Goal: Task Accomplishment & Management: Use online tool/utility

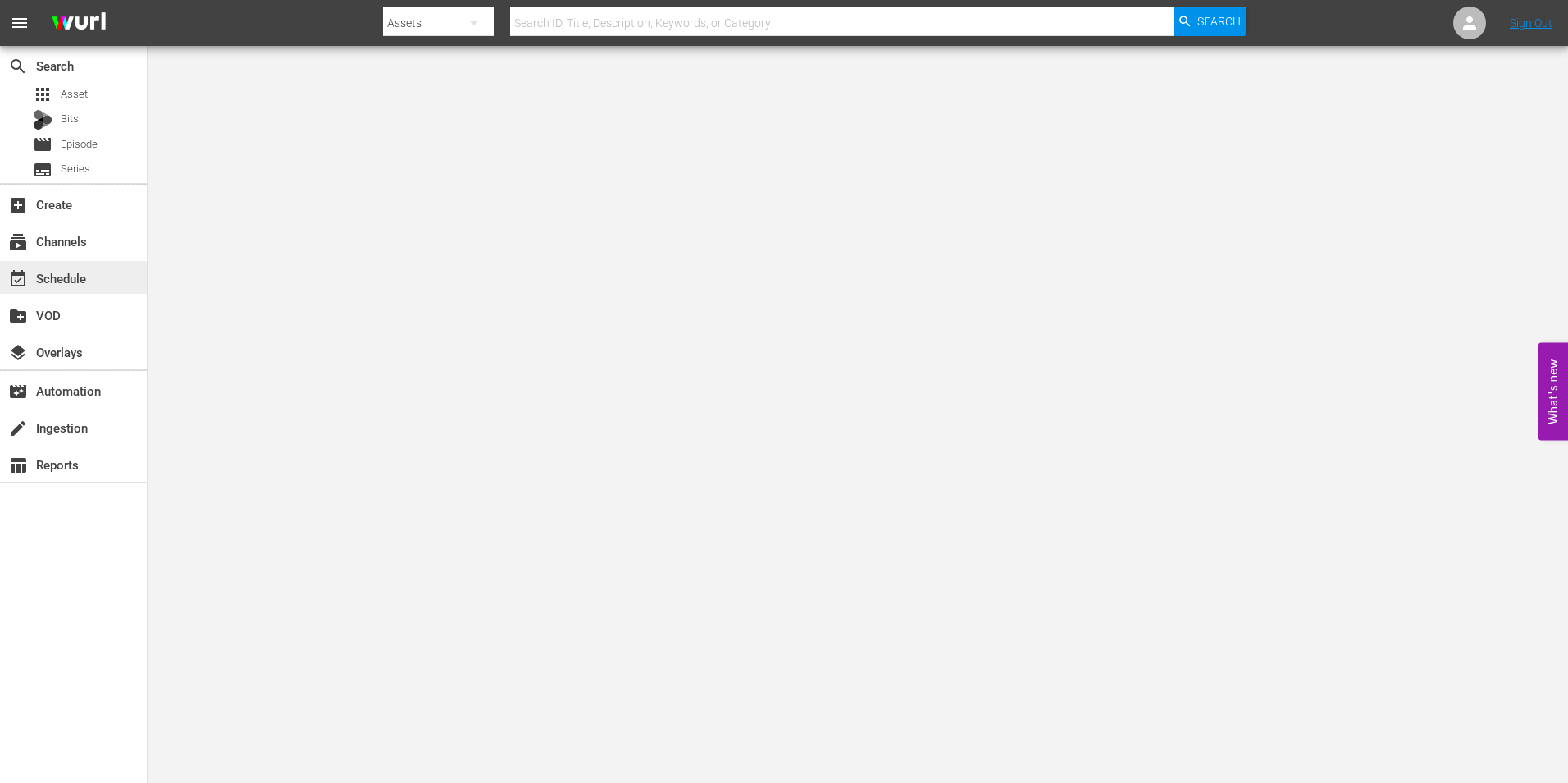
click at [55, 271] on div "event_available Schedule" at bounding box center [45, 275] width 92 height 15
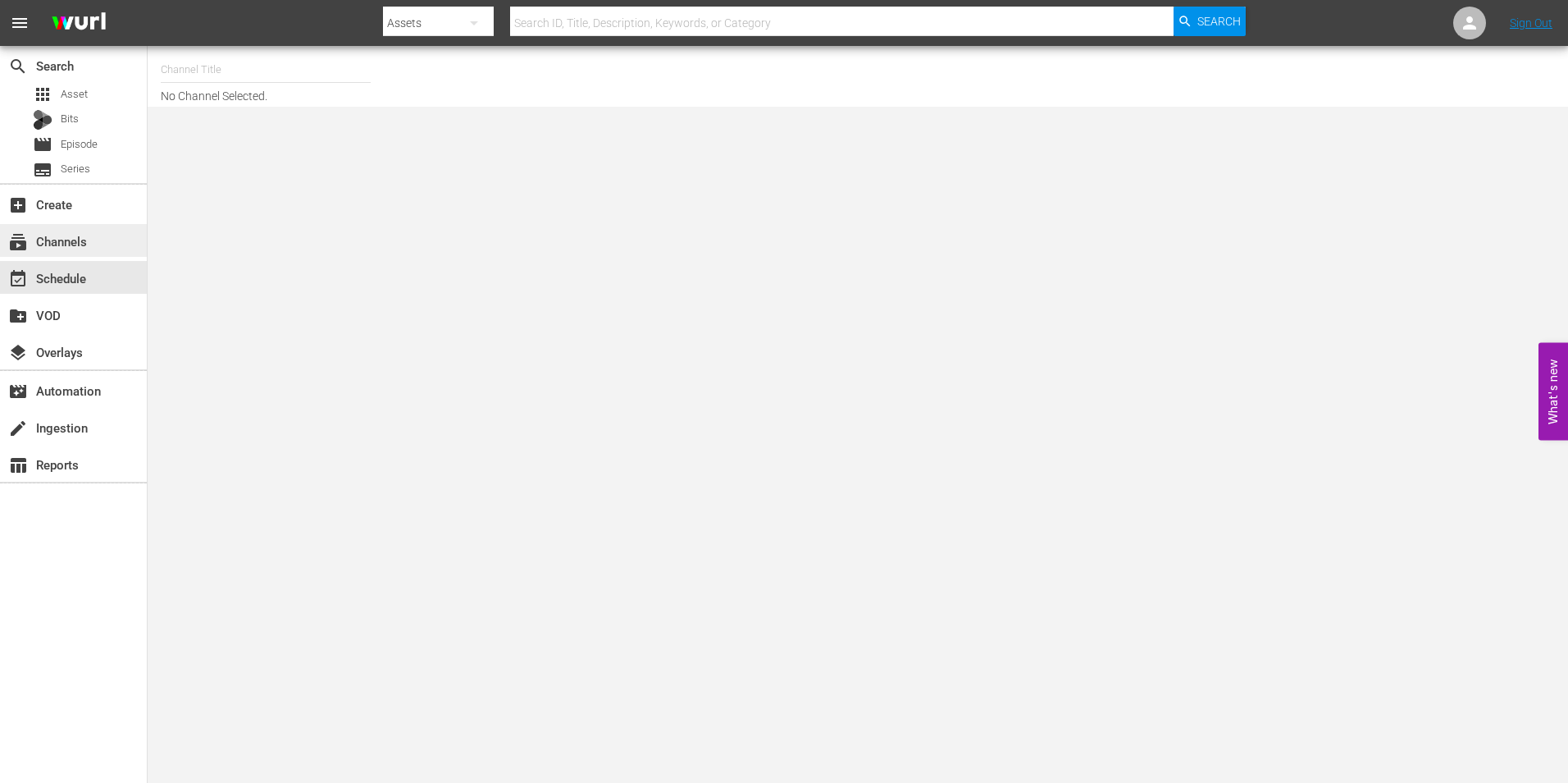
click at [65, 244] on div "subscriptions Channels" at bounding box center [45, 238] width 92 height 15
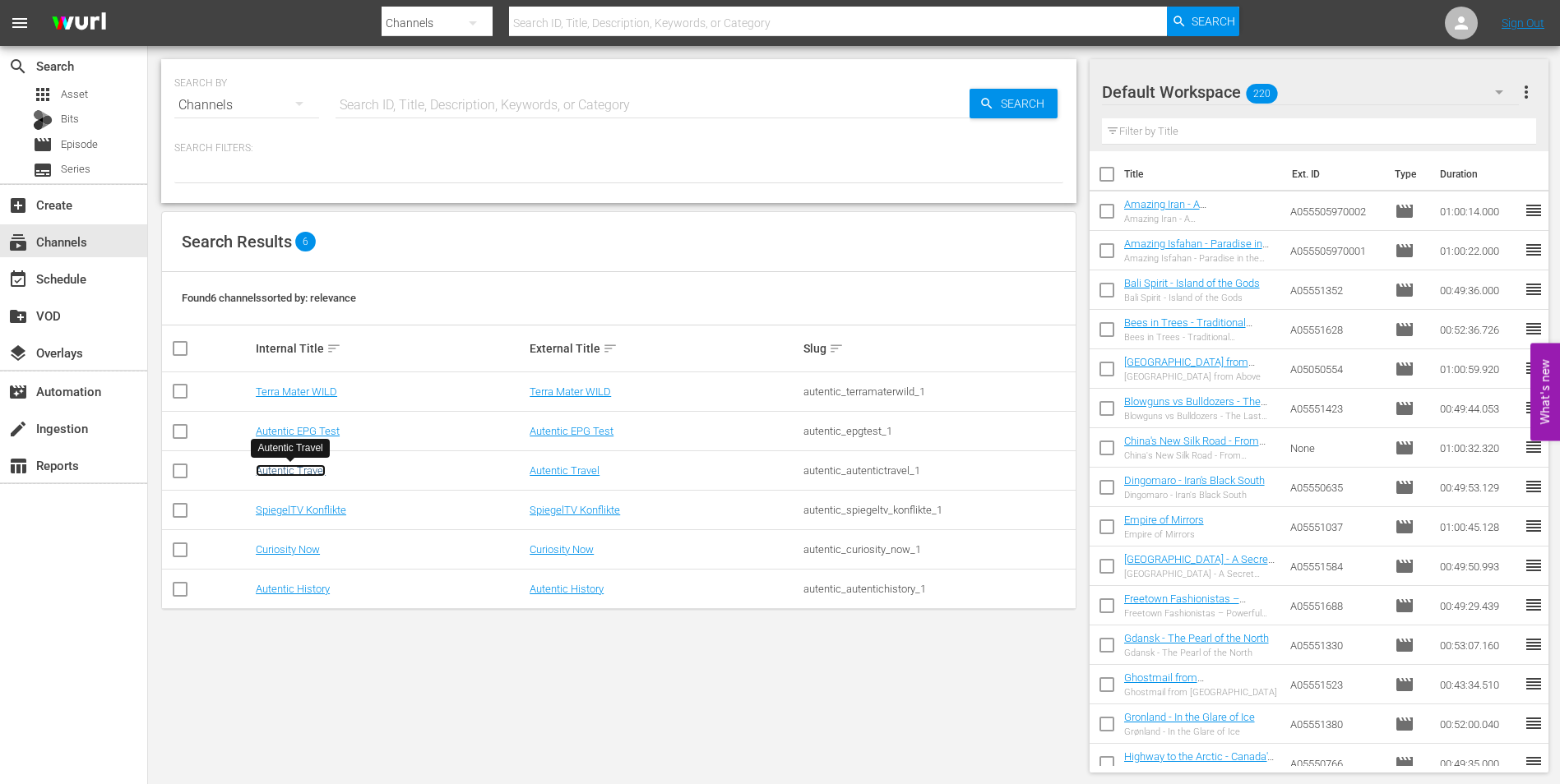
click at [297, 469] on link "Autentic Travel" at bounding box center [290, 470] width 70 height 12
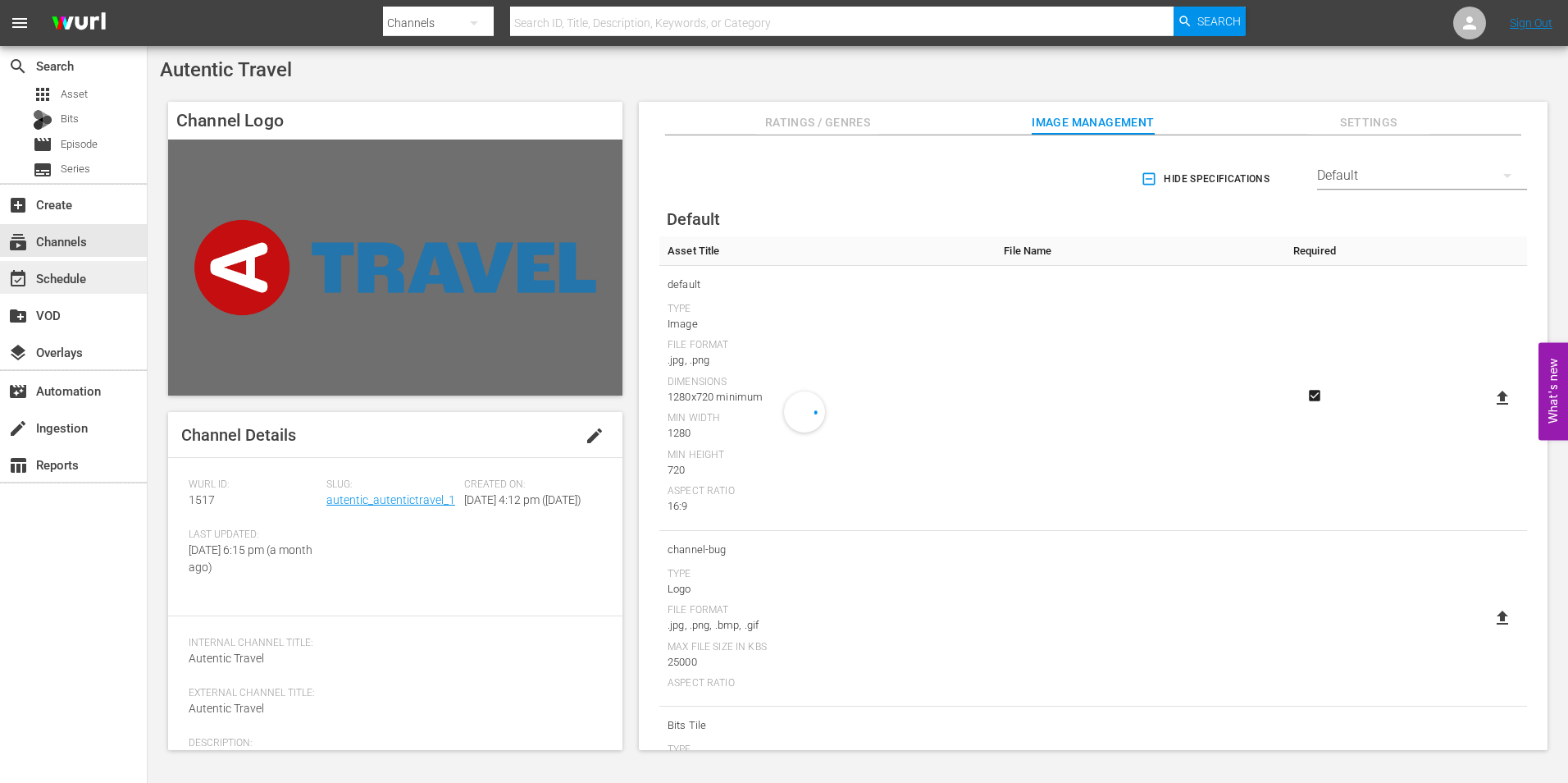
click at [109, 288] on div "event_available Schedule" at bounding box center [73, 277] width 147 height 33
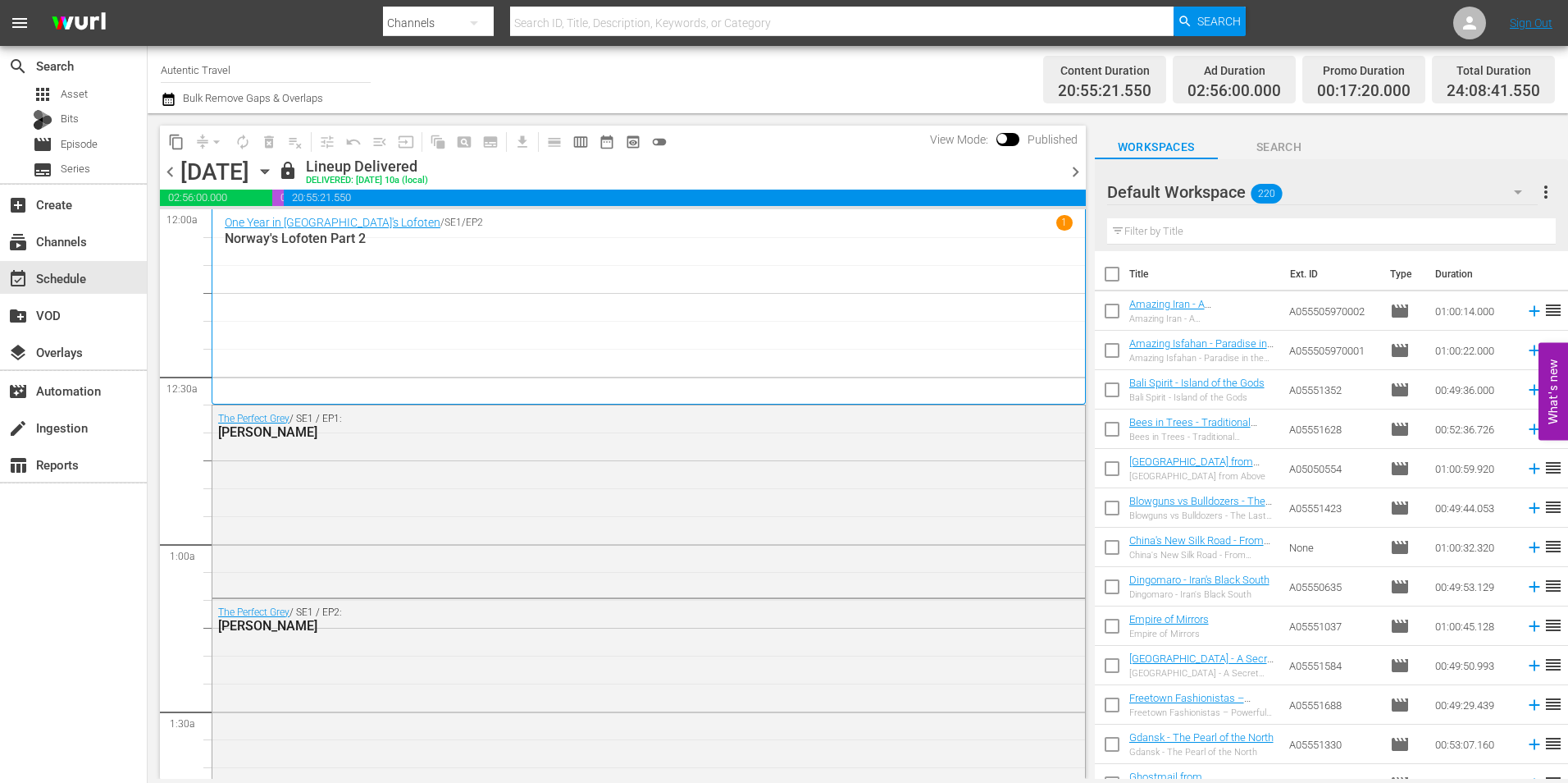
click at [274, 166] on icon "button" at bounding box center [265, 171] width 18 height 18
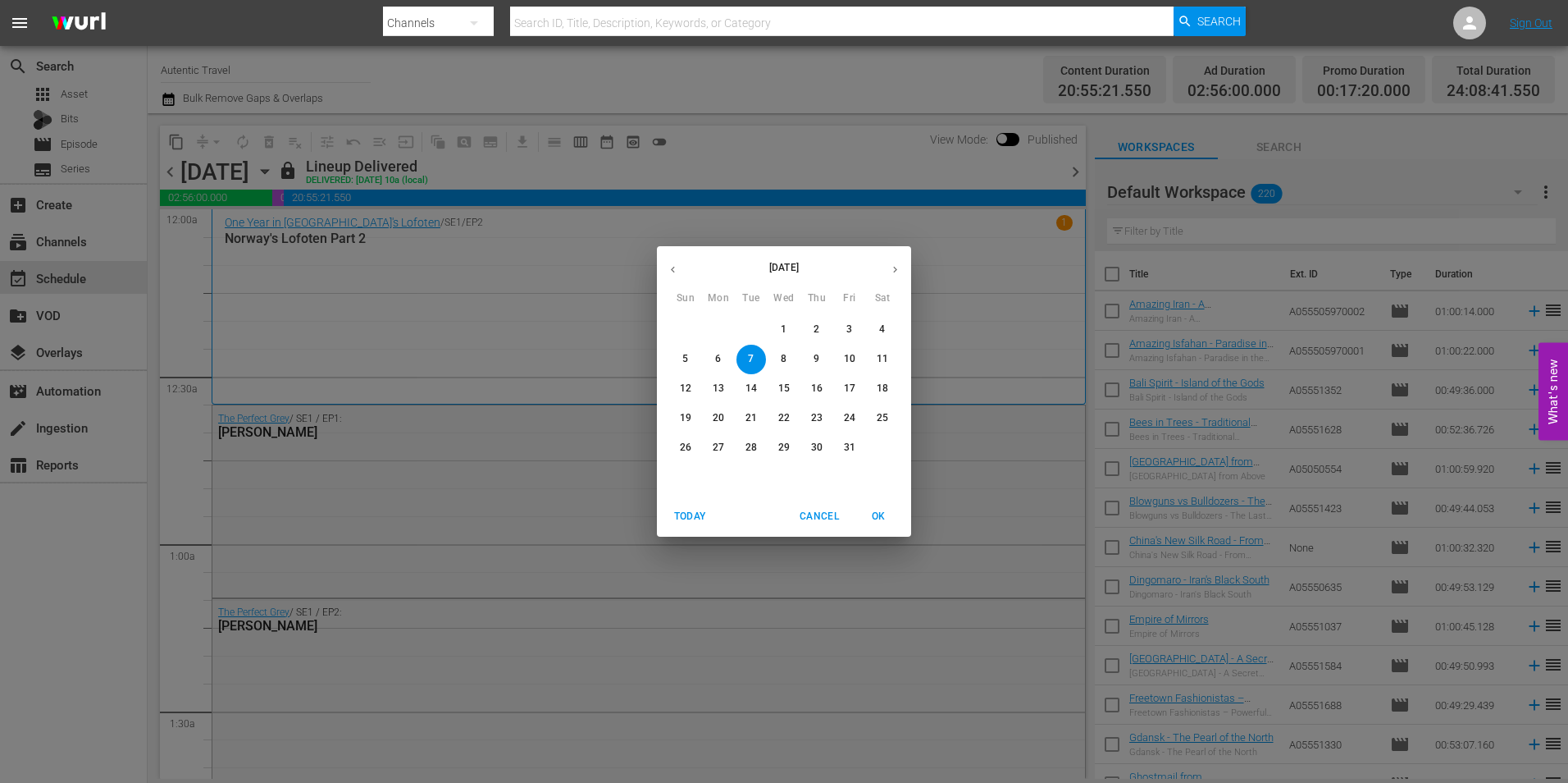
click at [856, 362] on span "10" at bounding box center [850, 359] width 30 height 14
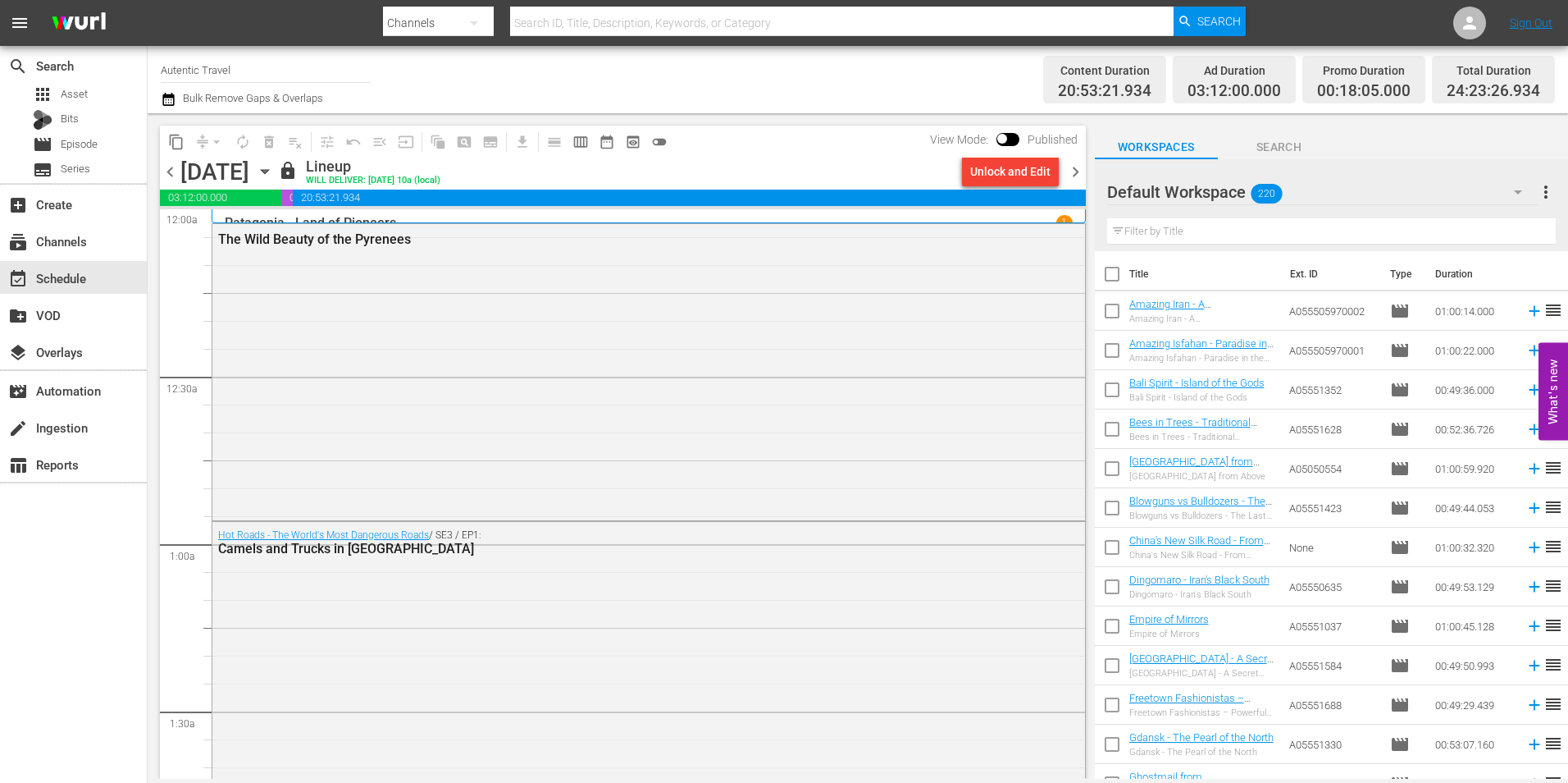
click at [274, 173] on icon "button" at bounding box center [265, 171] width 18 height 18
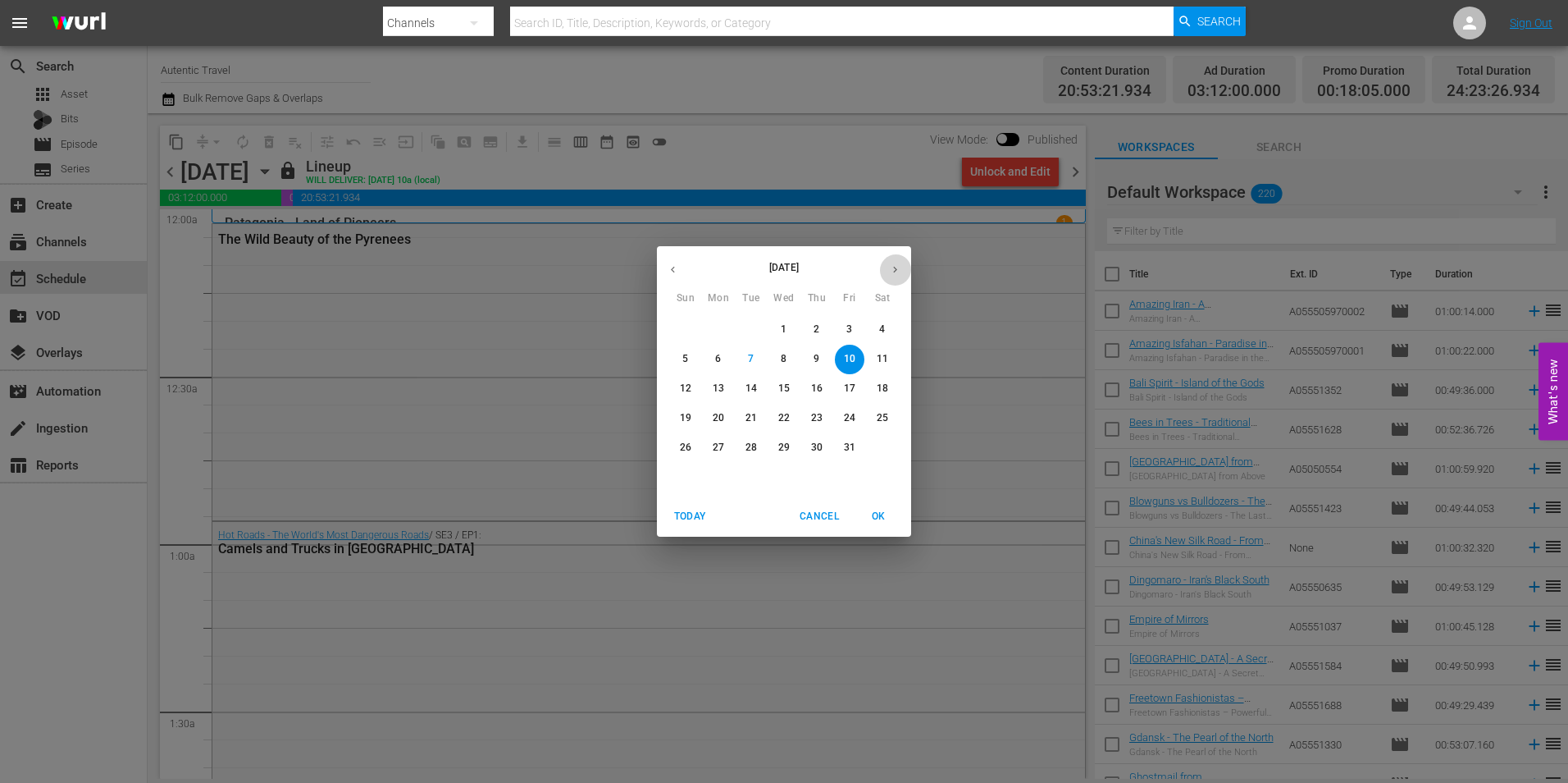
click at [892, 270] on icon "button" at bounding box center [895, 269] width 12 height 12
click at [715, 392] on p "10" at bounding box center [718, 389] width 12 height 14
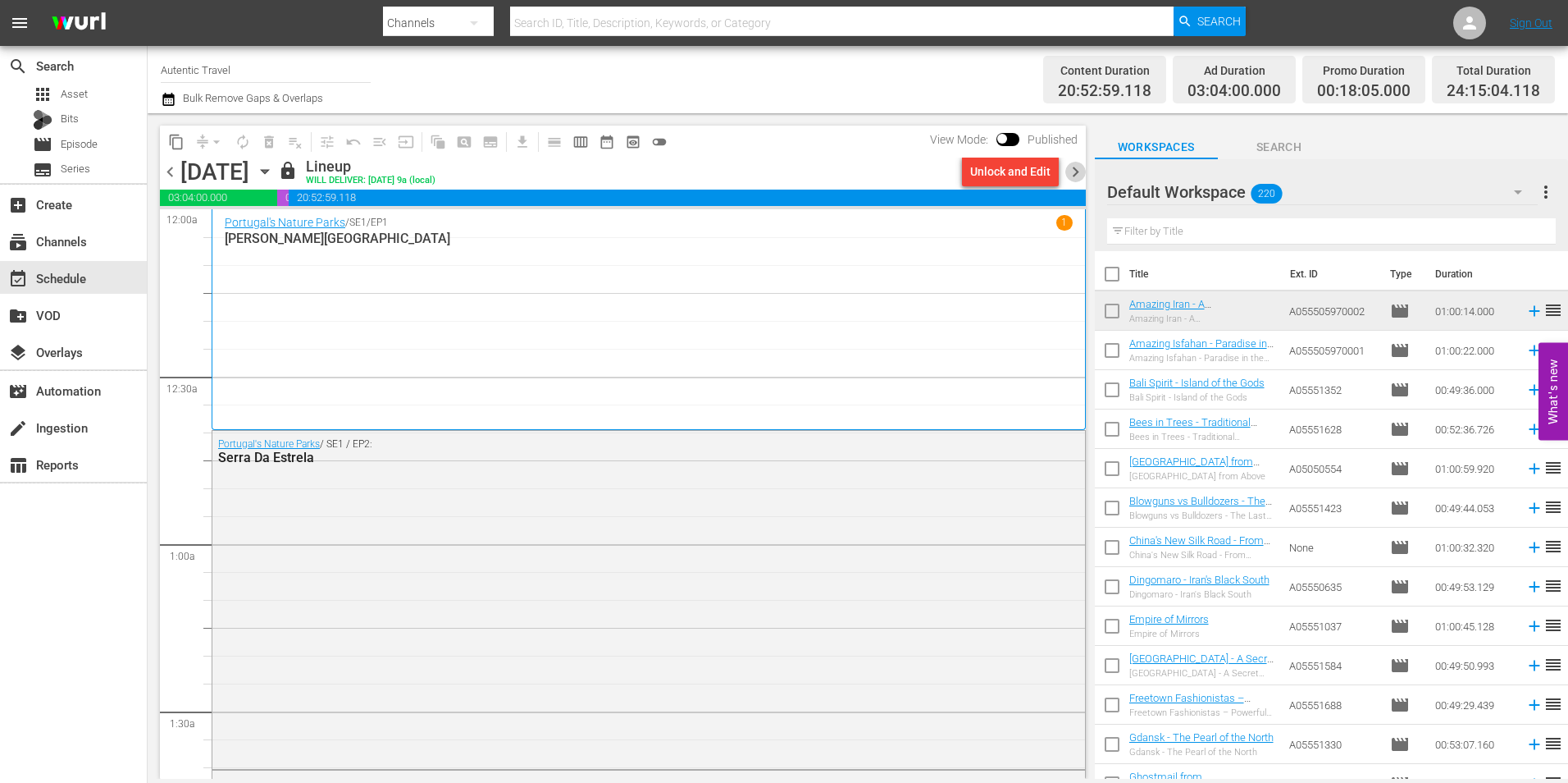
click at [1070, 173] on span "chevron_right" at bounding box center [1075, 172] width 21 height 21
